Goal: Ask a question: Seek information or help from site administrators or community

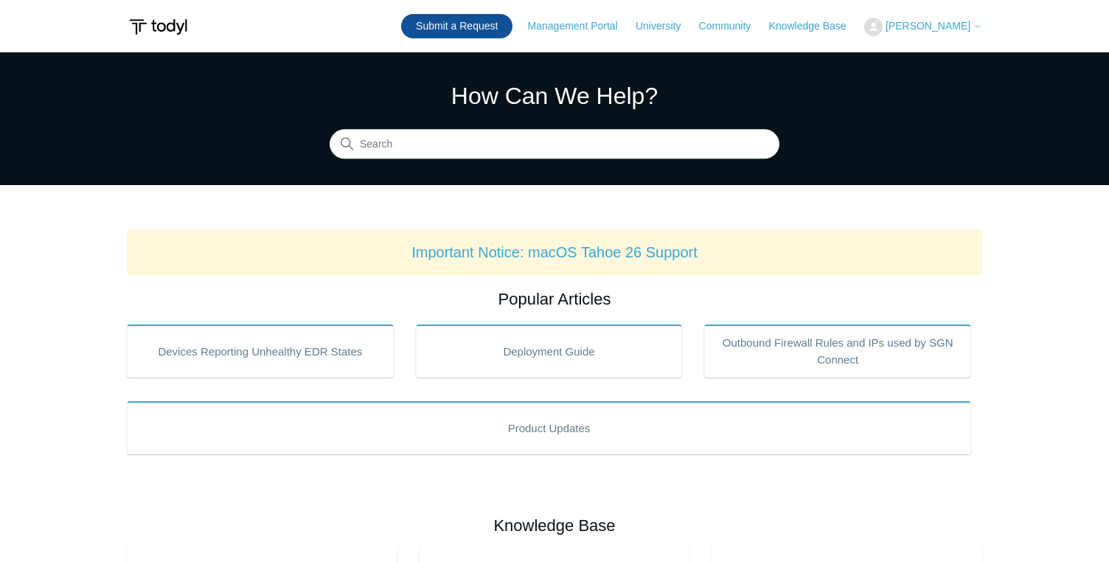
click at [512, 31] on link "Submit a Request" at bounding box center [456, 26] width 111 height 24
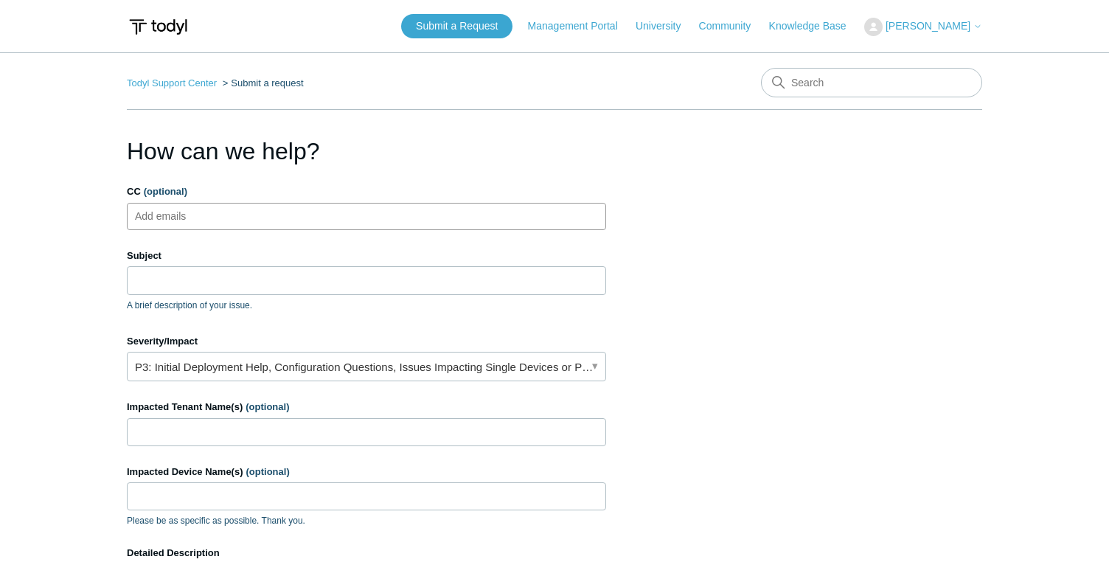
click at [397, 217] on ul "Add emails" at bounding box center [366, 216] width 479 height 27
click at [374, 288] on input "Subject" at bounding box center [366, 280] width 479 height 28
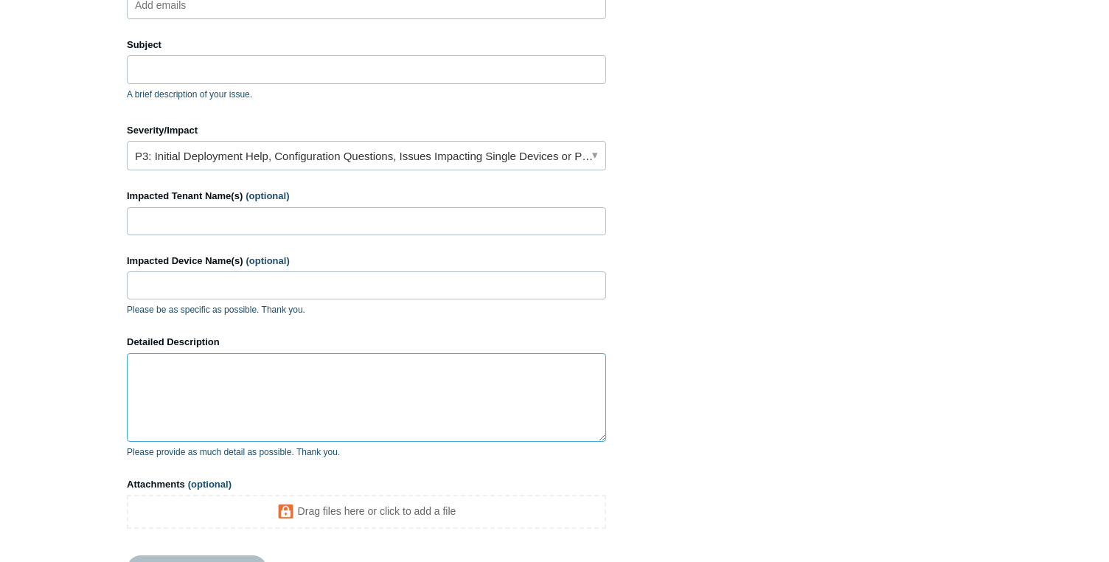
scroll to position [215, 0]
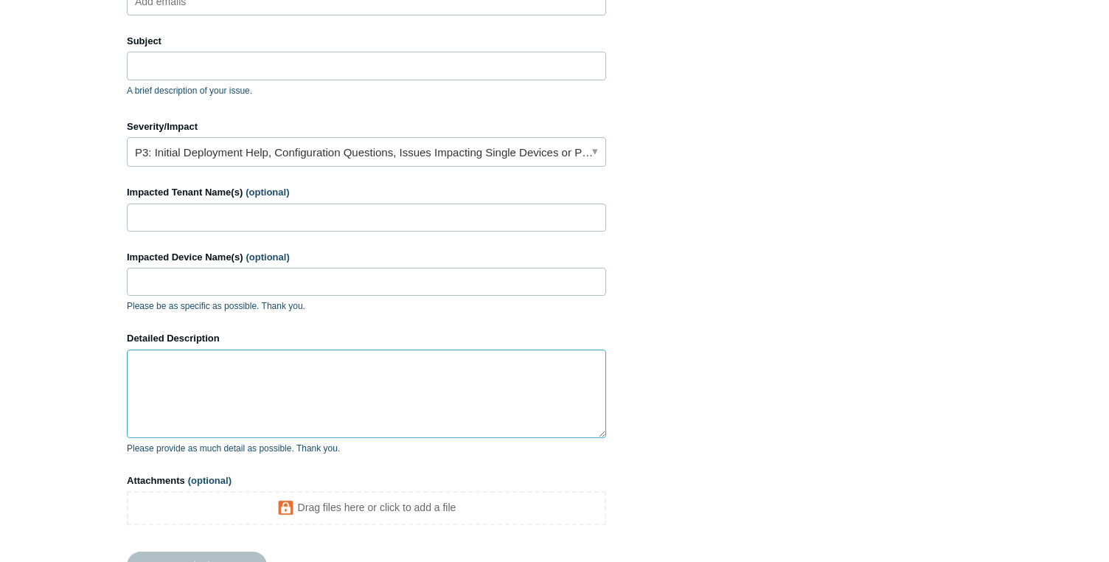
paste textarea "The SGN Connect agent on DNS server RMGDC02 assigned to RMG has not connected t…"
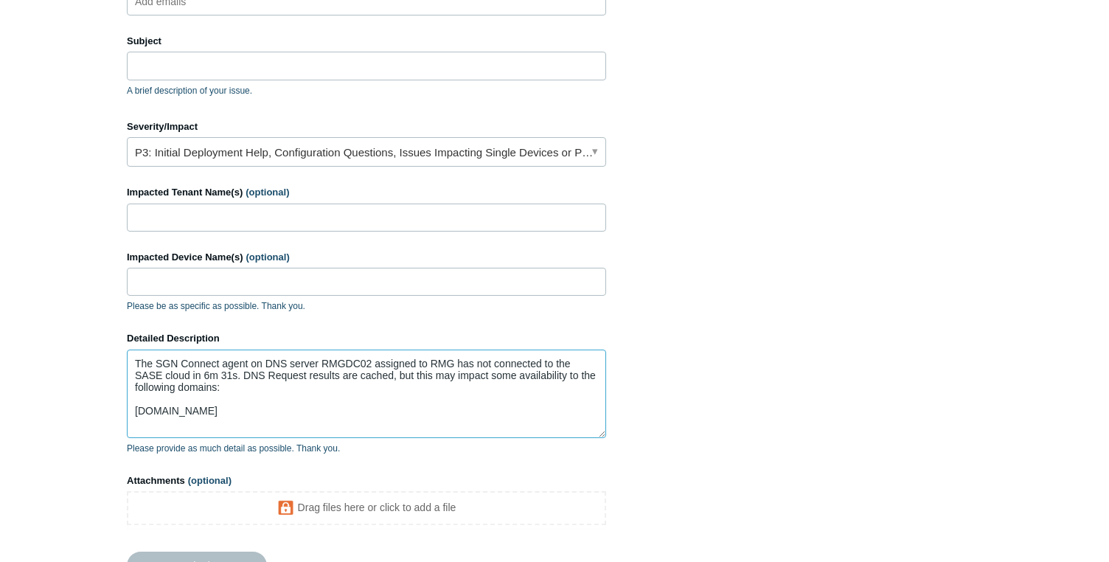
click at [350, 406] on textarea "The SGN Connect agent on DNS server RMGDC02 assigned to RMG has not connected t…" at bounding box center [366, 393] width 479 height 88
click at [137, 367] on textarea "The SGN Connect agent on DNS server RMGDC02 assigned to RMG has not connected t…" at bounding box center [366, 393] width 479 height 88
click at [519, 369] on textarea "The SGN Connect agent on DNS server RMGDC02 assigned to RMG has not connected t…" at bounding box center [366, 393] width 479 height 88
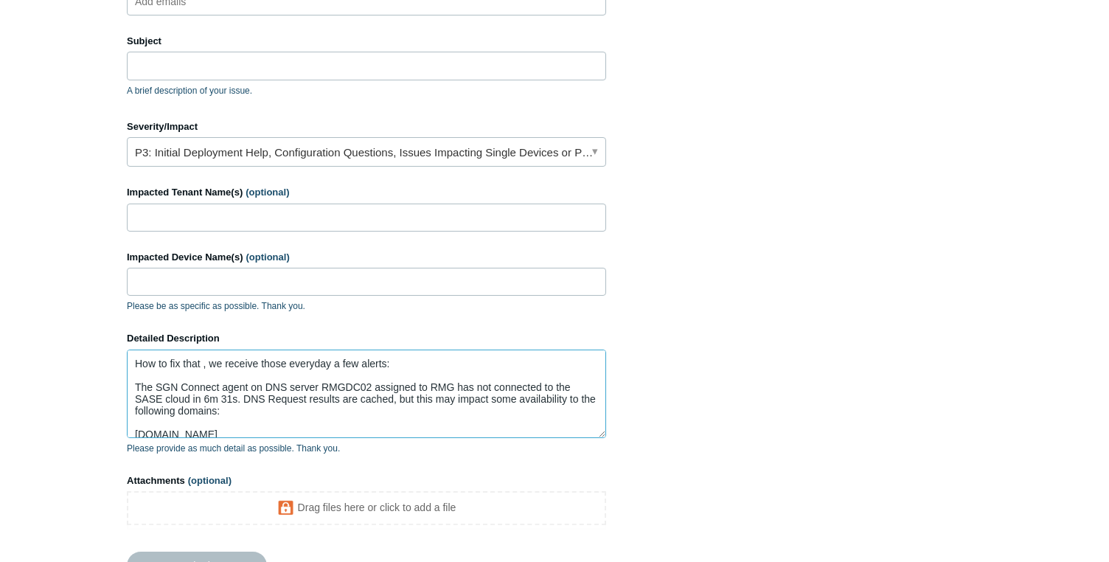
type textarea "How to fix that , we receive those everyday a few alerts: The SGN Connect agent…"
click at [300, 288] on input "Impacted Device Name(s) (optional)" at bounding box center [366, 282] width 479 height 28
type input "RMGDC02"
click at [291, 211] on input "Impacted Tenant Name(s) (optional)" at bounding box center [366, 217] width 479 height 28
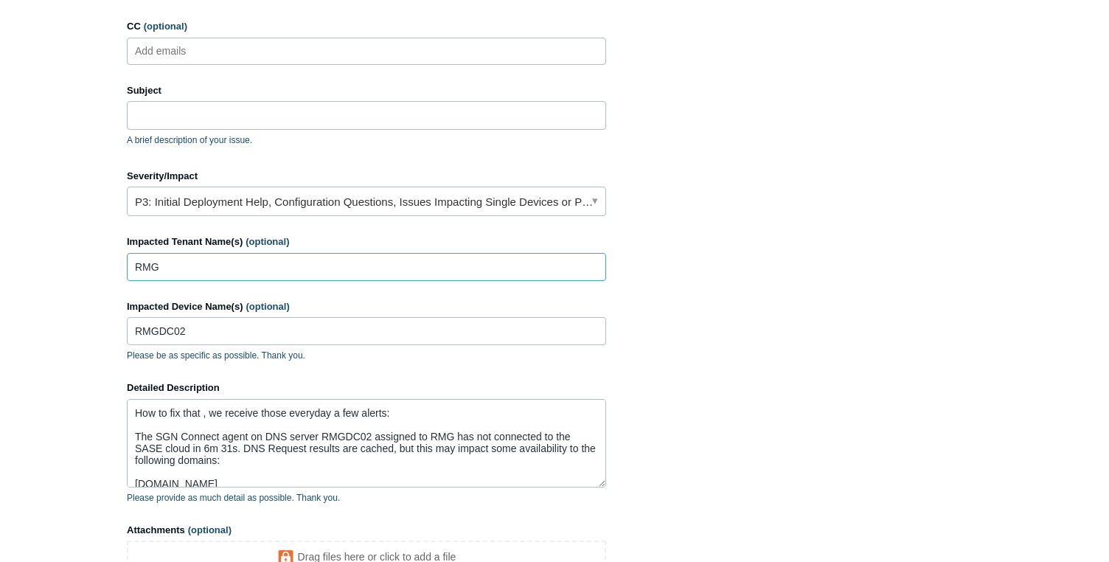
scroll to position [156, 0]
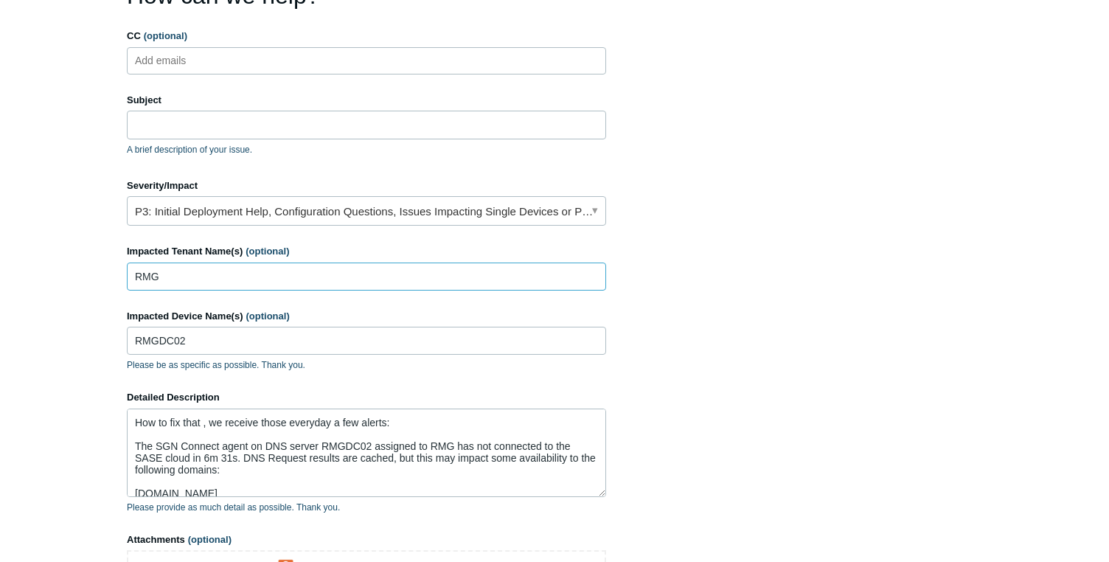
type input "RMG"
click at [291, 113] on input "Subject" at bounding box center [366, 125] width 479 height 28
drag, startPoint x: 369, startPoint y: 447, endPoint x: 156, endPoint y: 446, distance: 213.8
click at [156, 446] on textarea "How to fix that , we receive those everyday a few alerts: The SGN Connect agent…" at bounding box center [366, 452] width 479 height 88
click at [298, 122] on input "Subject" at bounding box center [366, 125] width 479 height 28
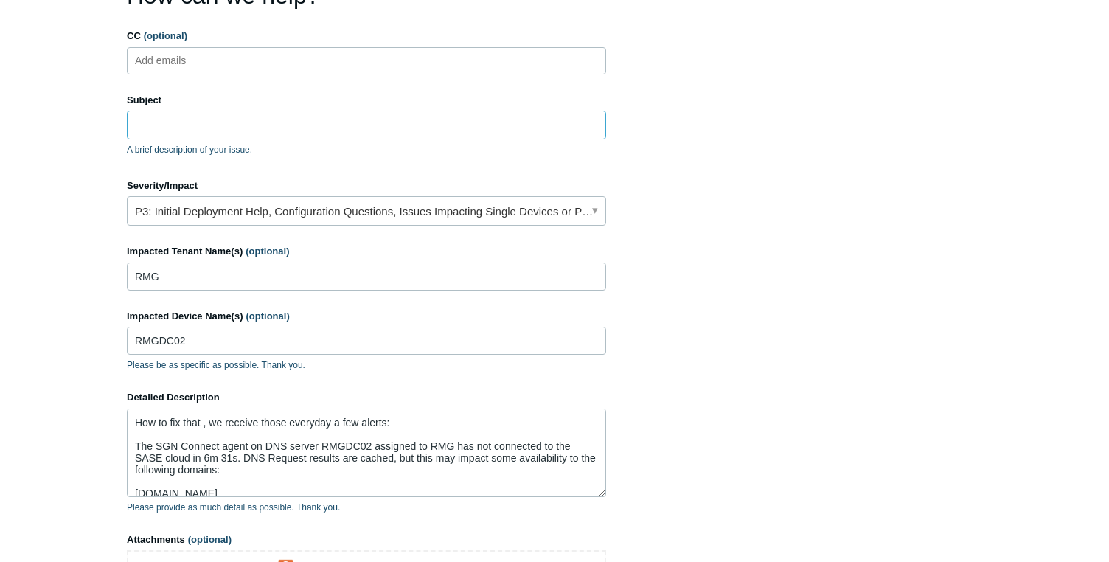
paste input "SGN Connect agent on DNS server RMGDC02"
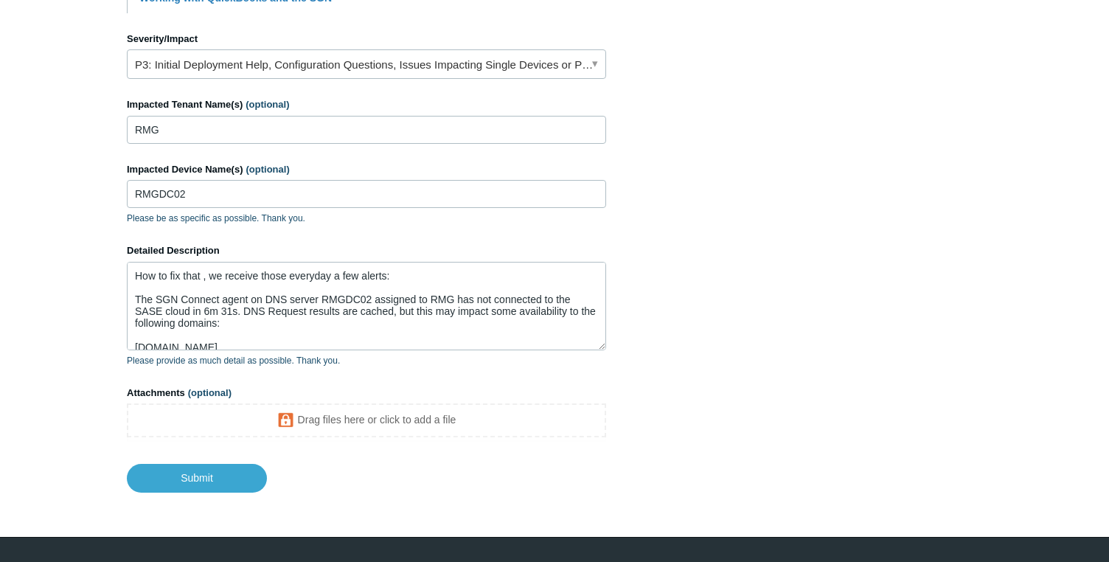
scroll to position [662, 0]
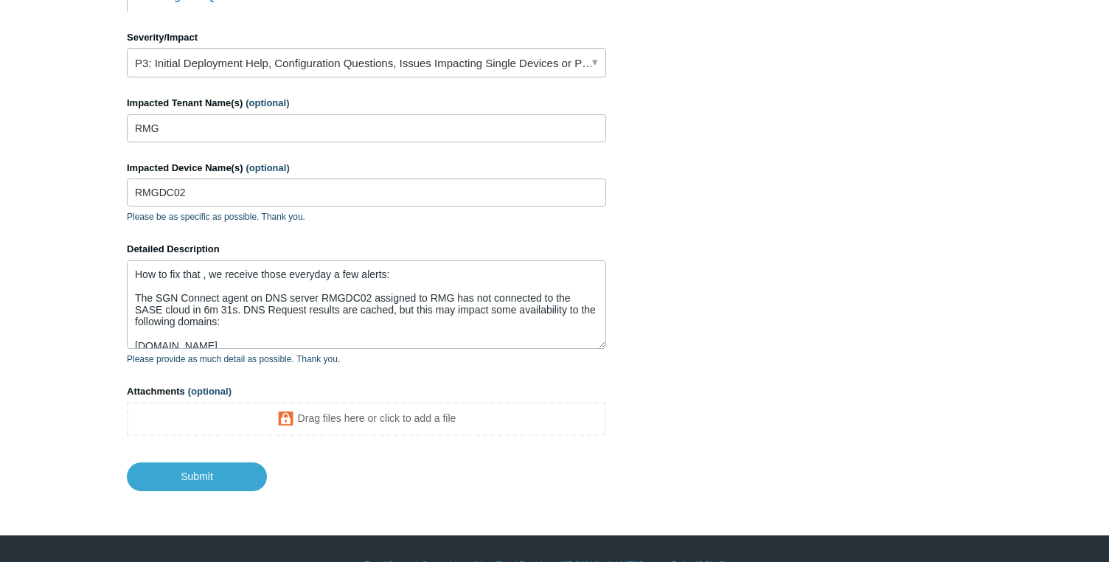
type input "SGN Connect agent on DNS server RMGDC02"
click at [370, 263] on textarea "How to fix that , we receive those everyday a few alerts: The SGN Connect agent…" at bounding box center [366, 304] width 479 height 88
click at [336, 280] on textarea "How to fix that , we receive those every day a few alerts: The SGN Connect agen…" at bounding box center [366, 304] width 479 height 88
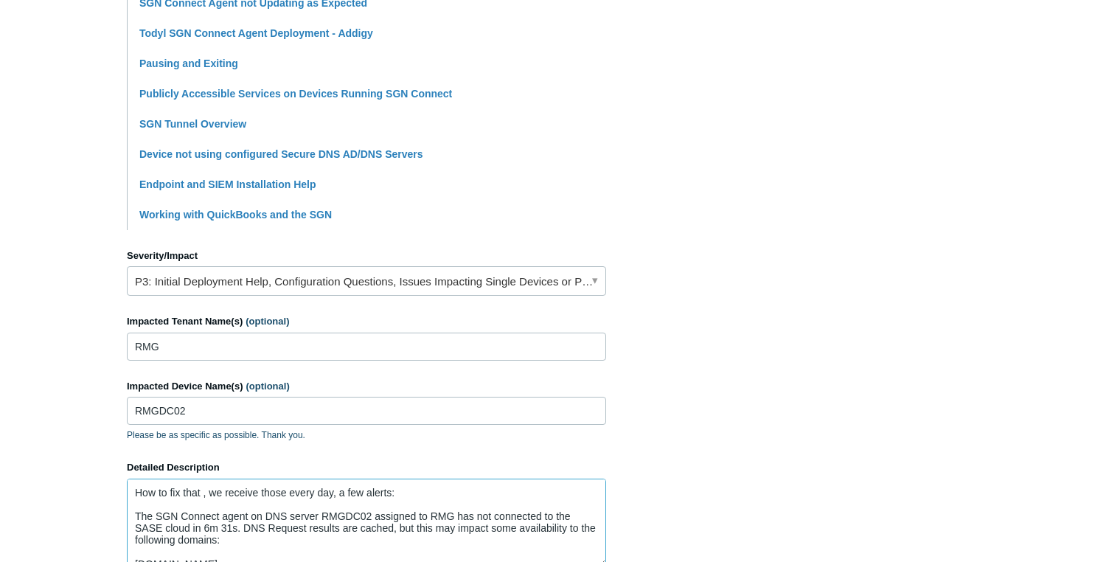
scroll to position [459, 0]
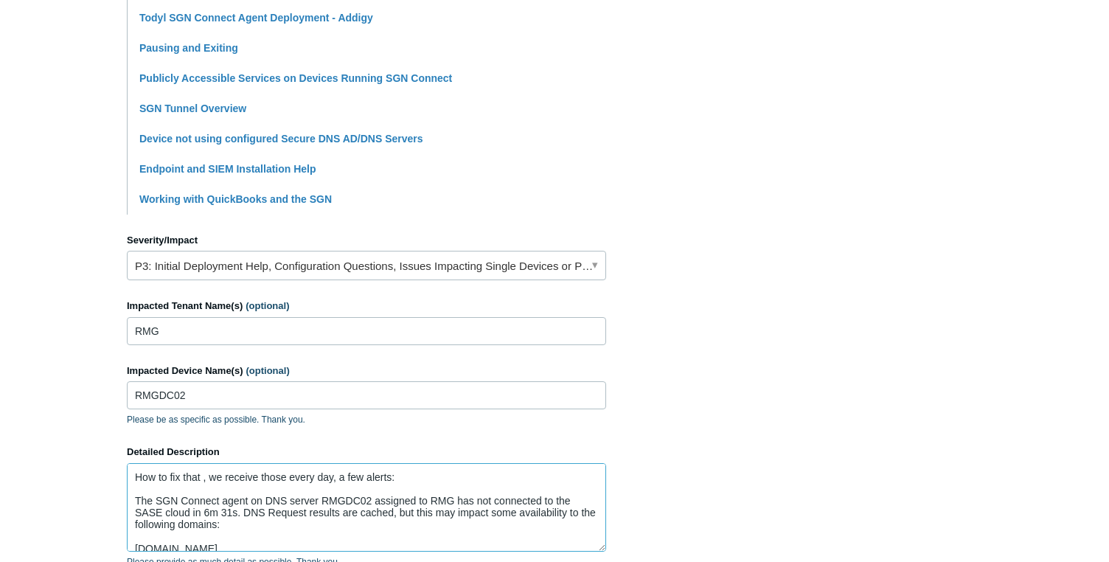
type textarea "How to fix that , we receive those every day, a few alerts: The SGN Connect age…"
click at [358, 270] on link "P3: Initial Deployment Help, Configuration Questions, Issues Impacting Single D…" at bounding box center [366, 265] width 479 height 29
click at [728, 264] on section "How can we help? CC (optional) Add emails Subject SGN Connect agent on DNS serv…" at bounding box center [554, 184] width 855 height 1020
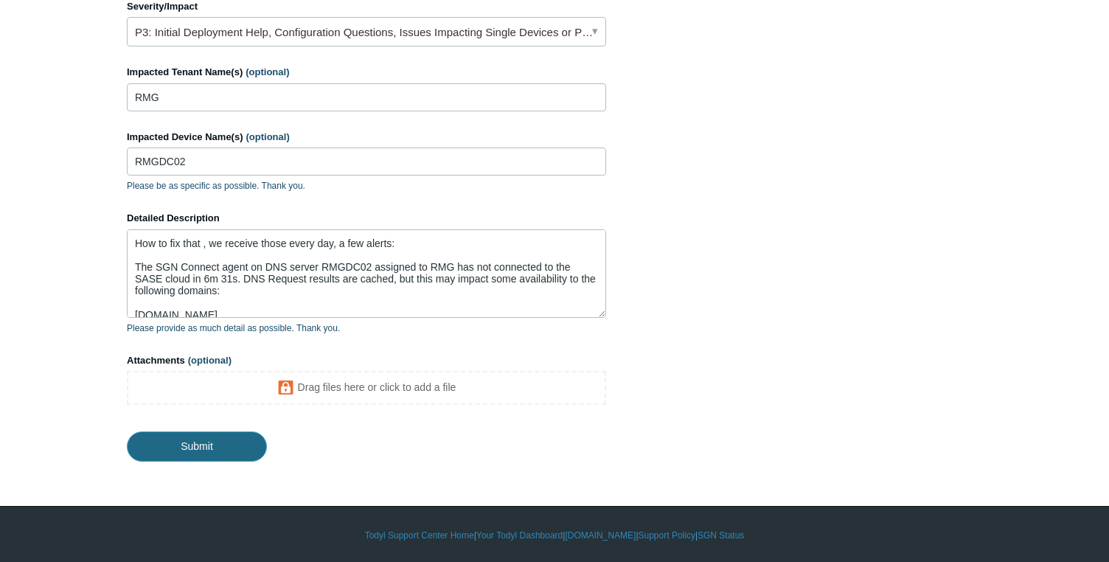
click at [174, 445] on input "Submit" at bounding box center [197, 445] width 140 height 29
